Goal: Task Accomplishment & Management: Manage account settings

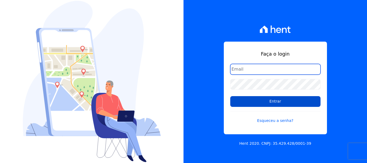
type input "[EMAIL_ADDRESS][DOMAIN_NAME]"
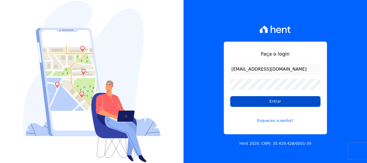
click at [281, 101] on input "Entrar" at bounding box center [275, 101] width 90 height 11
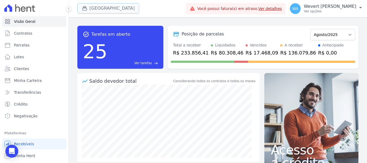
click at [113, 8] on button "Parque Primavera" at bounding box center [108, 8] width 62 height 10
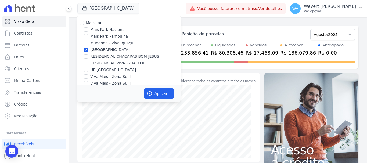
click at [88, 50] on div "Parque Primavera" at bounding box center [128, 50] width 103 height 6
click at [88, 53] on div "Mais Lar Mais Park Nacional Mais Park Pampulha Mugango - Viva Iguaçu Parque Pri…" at bounding box center [128, 53] width 103 height 75
click at [86, 49] on input "Parque Primavera" at bounding box center [86, 50] width 4 height 4
checkbox input "false"
click at [87, 30] on input "Mais Park Nacional" at bounding box center [86, 29] width 4 height 4
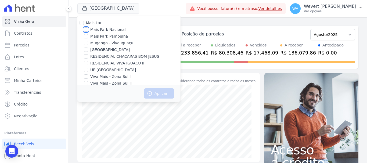
checkbox input "true"
click at [159, 91] on button "Aplicar" at bounding box center [159, 93] width 30 height 10
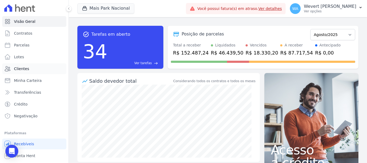
click at [23, 69] on span "Clientes" at bounding box center [21, 68] width 15 height 5
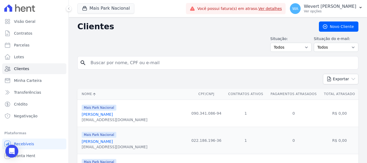
click at [127, 65] on input "search" at bounding box center [221, 62] width 269 height 11
paste input "Vanessa Pereira Botelho"
type input "Vanessa Pereira Botelho"
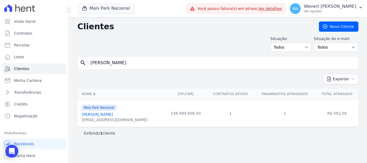
click at [104, 114] on link "Vanessa Pereira Botelho" at bounding box center [97, 114] width 31 height 4
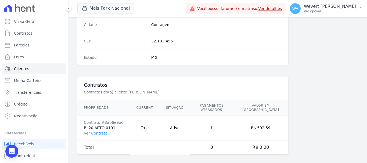
scroll to position [339, 0]
click at [93, 131] on link "Ver Contrato" at bounding box center [96, 133] width 24 height 4
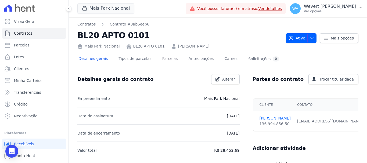
click at [161, 57] on link "Parcelas" at bounding box center [170, 59] width 18 height 14
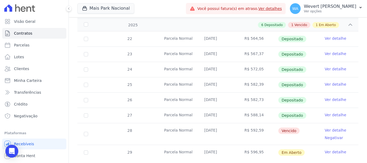
scroll to position [120, 0]
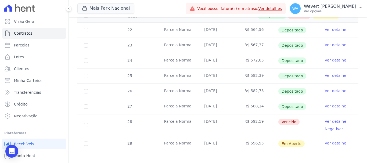
click at [331, 103] on link "Ver detalhe" at bounding box center [335, 105] width 21 height 5
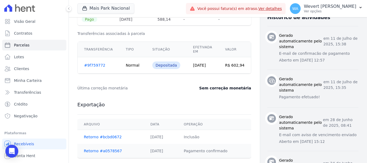
scroll to position [200, 0]
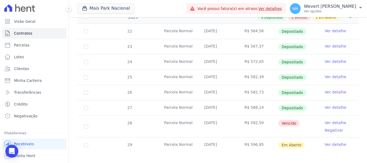
scroll to position [120, 0]
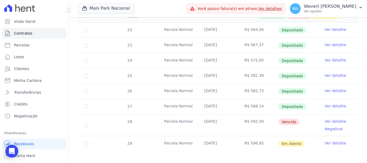
click at [332, 88] on link "Ver detalhe" at bounding box center [335, 90] width 21 height 5
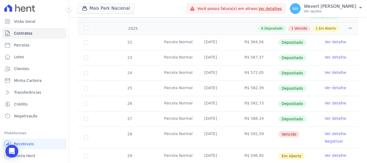
scroll to position [120, 0]
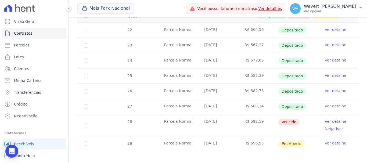
click at [329, 103] on link "Ver detalhe" at bounding box center [335, 105] width 21 height 5
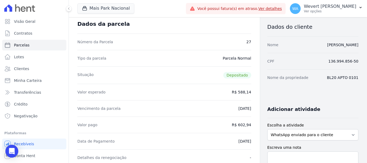
scroll to position [27, 0]
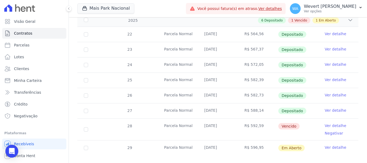
scroll to position [120, 0]
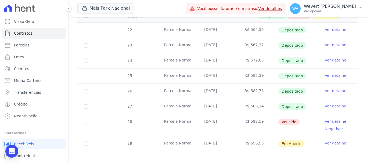
click at [333, 103] on link "Ver detalhe" at bounding box center [335, 105] width 21 height 5
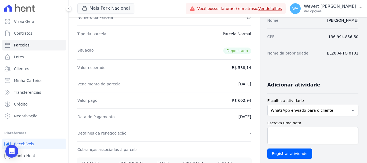
scroll to position [54, 0]
